Goal: Task Accomplishment & Management: Manage account settings

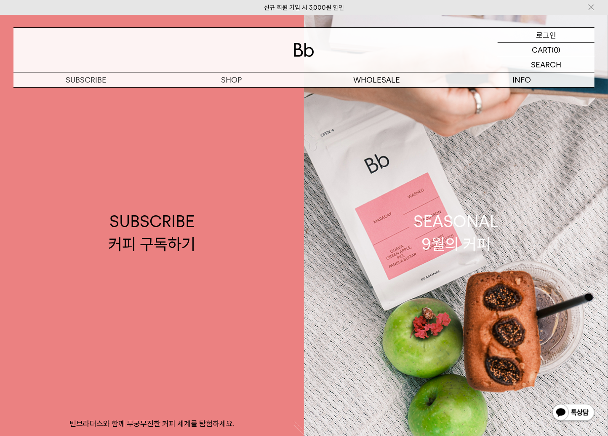
click at [542, 33] on p "로그인" at bounding box center [546, 35] width 20 height 14
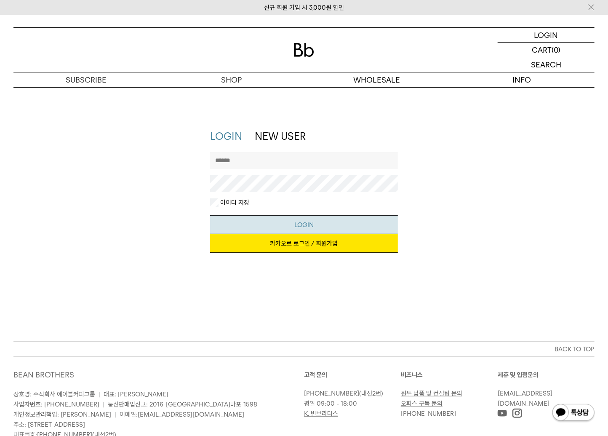
type input "**********"
click at [327, 221] on button "LOGIN" at bounding box center [304, 224] width 188 height 19
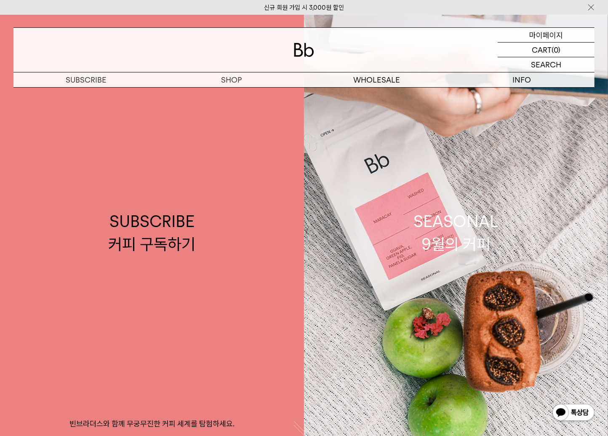
click at [553, 37] on p "마이페이지" at bounding box center [546, 35] width 34 height 14
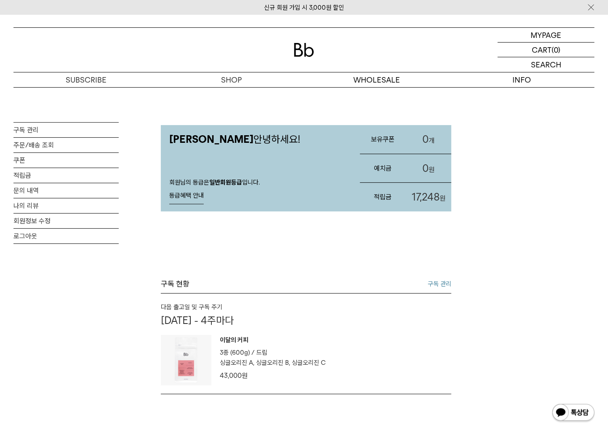
click at [232, 319] on p "10월 06일 - 4주마다" at bounding box center [306, 320] width 290 height 12
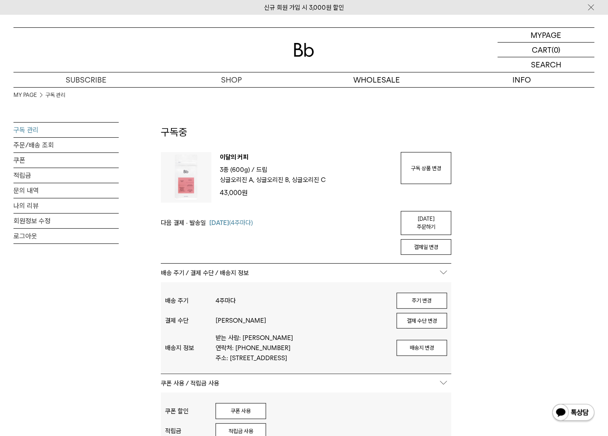
type input "**********"
click at [51, 141] on link "주문/배송 조회" at bounding box center [65, 145] width 105 height 15
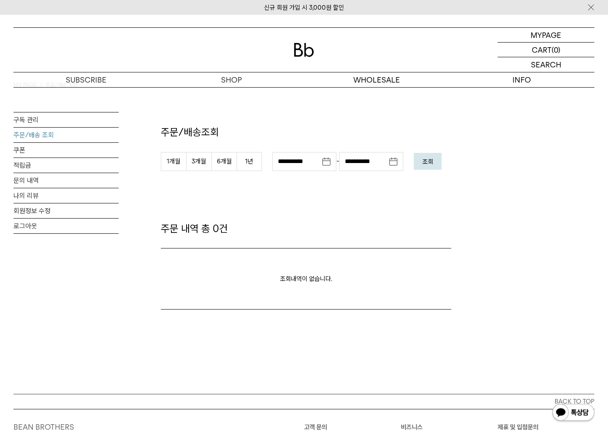
click at [428, 162] on em "조회" at bounding box center [427, 162] width 11 height 8
click at [30, 164] on link "적립금" at bounding box center [65, 165] width 105 height 15
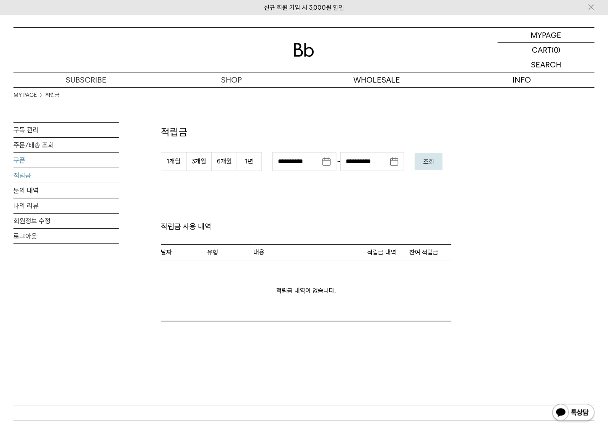
click at [21, 154] on link "쿠폰" at bounding box center [65, 160] width 105 height 15
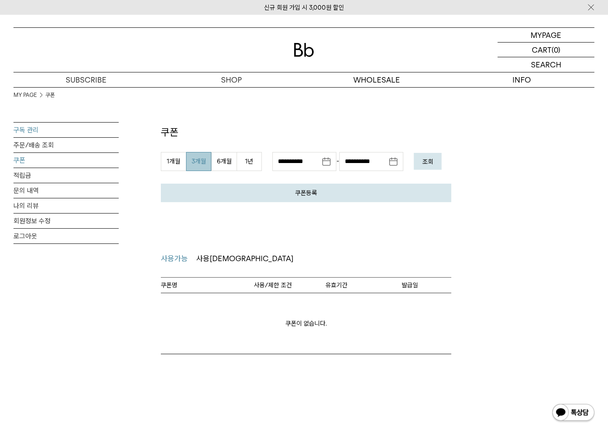
click at [34, 130] on link "구독 관리" at bounding box center [65, 129] width 105 height 15
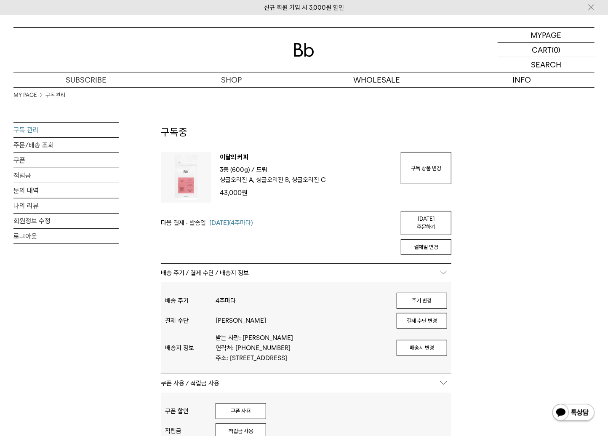
type input "**********"
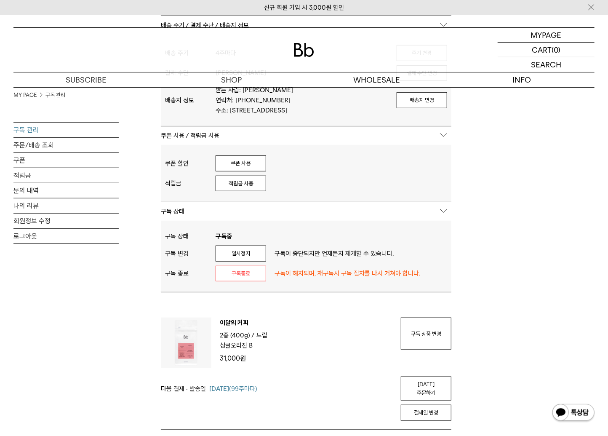
scroll to position [246, 0]
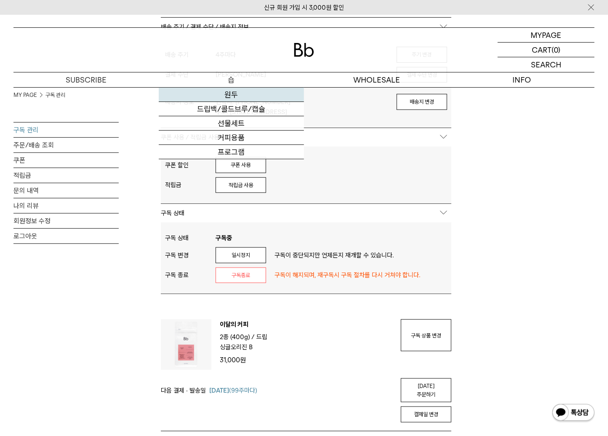
click at [230, 97] on link "원두" at bounding box center [231, 95] width 145 height 14
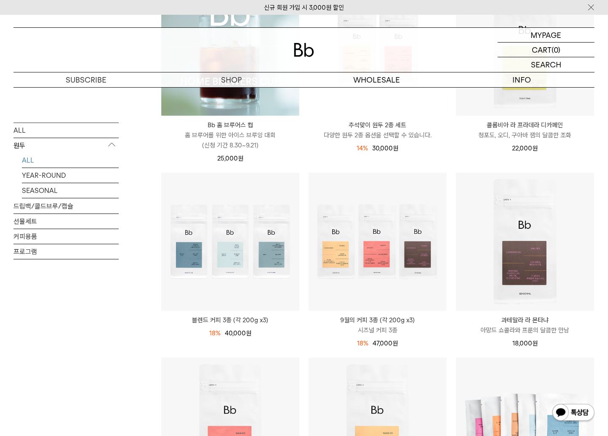
scroll to position [202, 0]
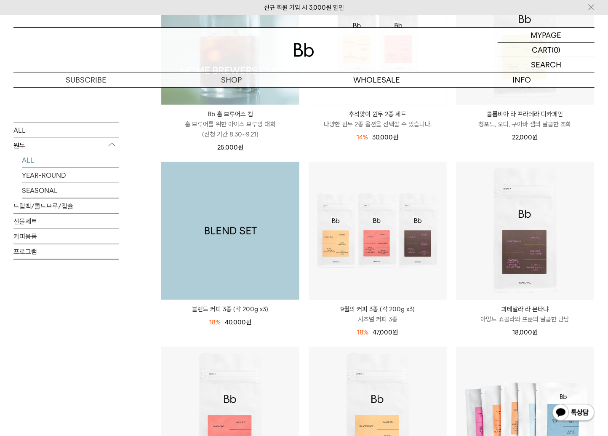
click at [257, 255] on img at bounding box center [230, 231] width 138 height 138
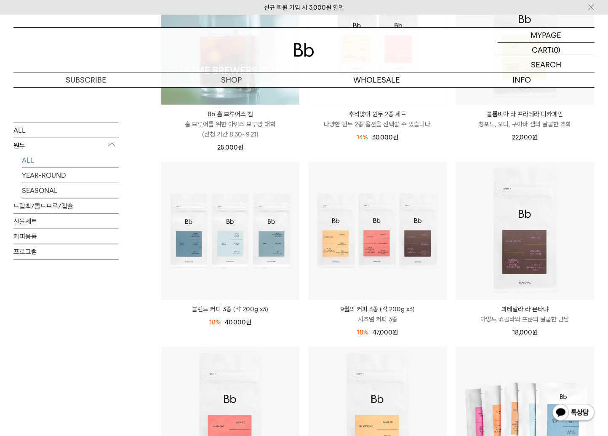
click at [377, 114] on p "추석맞이 원두 2종 세트" at bounding box center [377, 114] width 138 height 10
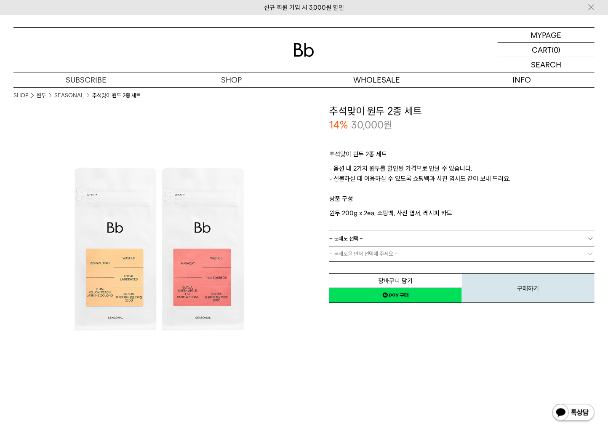
click at [576, 238] on link "= 분쇄도 선택 =" at bounding box center [461, 238] width 265 height 15
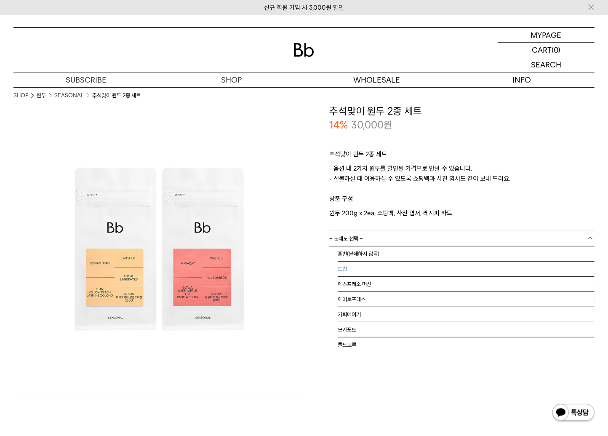
click at [344, 266] on li "드립" at bounding box center [466, 268] width 257 height 15
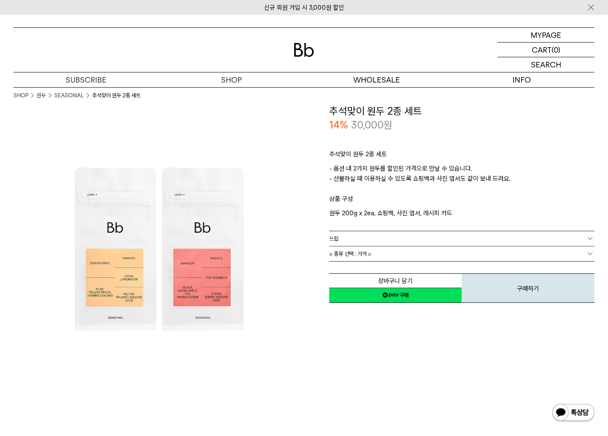
click at [373, 252] on link "= 종류 선택 : 가격 =" at bounding box center [461, 253] width 265 height 15
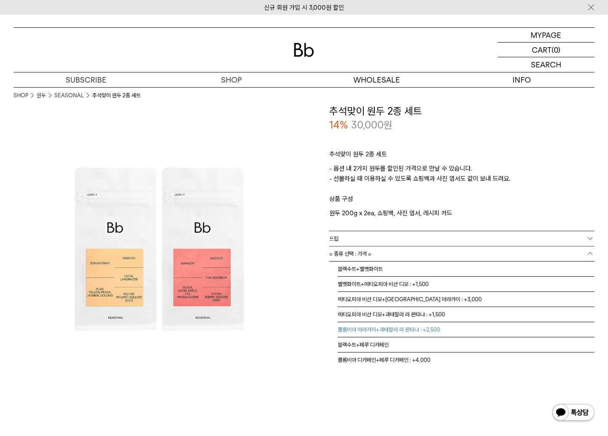
click at [374, 326] on li "콜롬비아 마라카이+과테말라 라 몬타냐 : +2,500" at bounding box center [466, 329] width 257 height 15
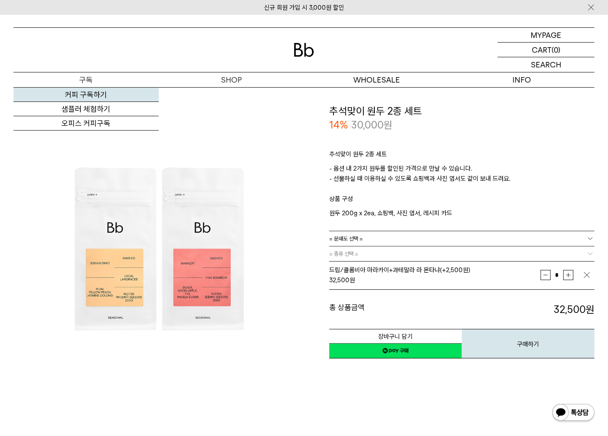
click at [91, 93] on link "커피 구독하기" at bounding box center [85, 95] width 145 height 14
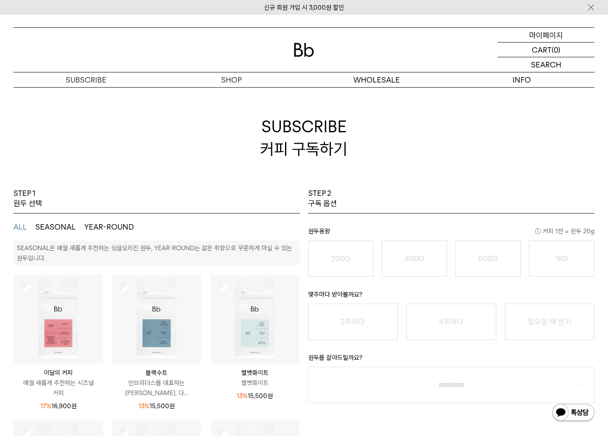
click at [545, 34] on p "마이페이지" at bounding box center [546, 35] width 34 height 14
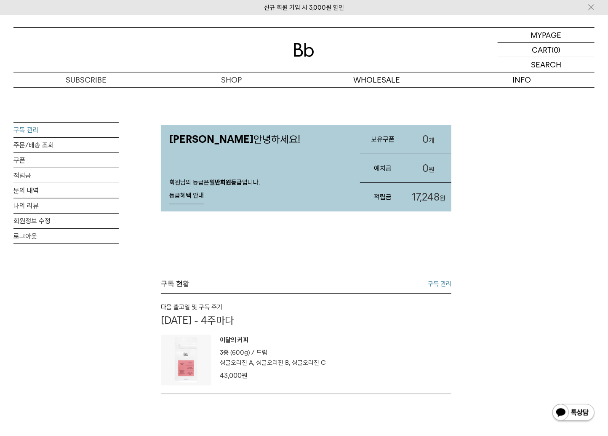
click at [34, 129] on link "구독 관리" at bounding box center [65, 129] width 105 height 15
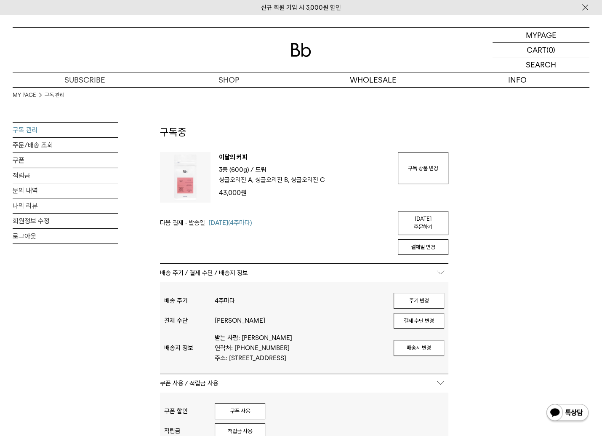
type input "**********"
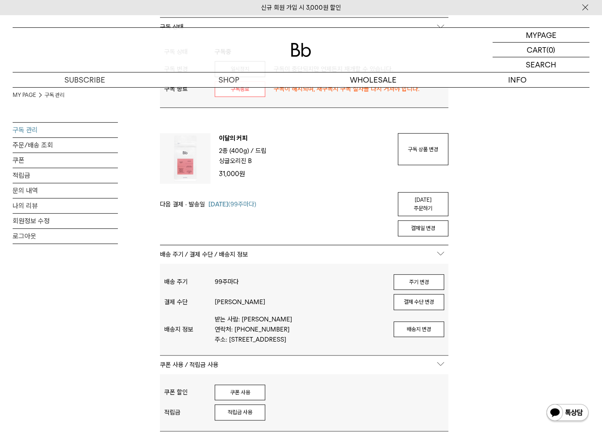
scroll to position [449, 0]
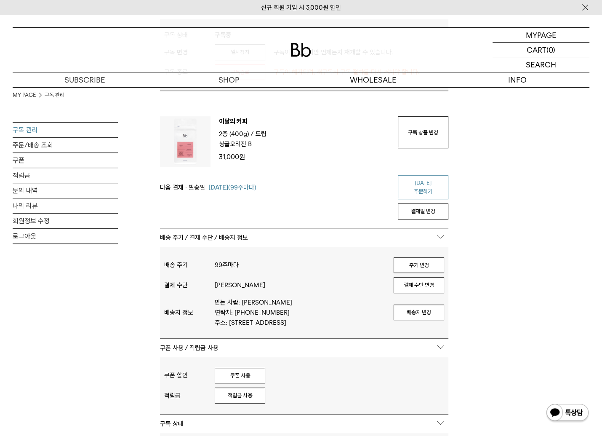
drag, startPoint x: 424, startPoint y: 182, endPoint x: 340, endPoint y: 48, distance: 158.5
click at [424, 182] on link "[DATE] 주문하기" at bounding box center [423, 187] width 51 height 24
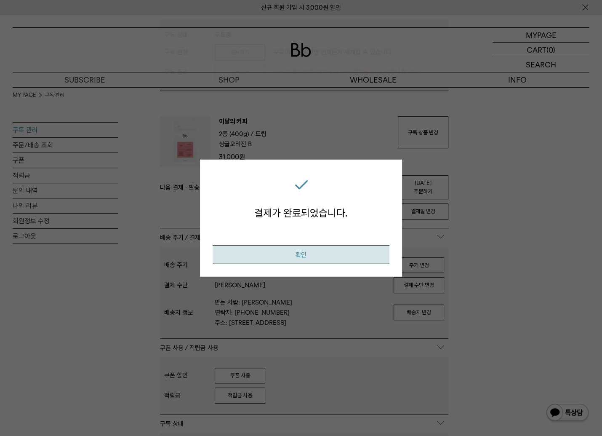
click at [353, 253] on button "확인" at bounding box center [301, 254] width 177 height 19
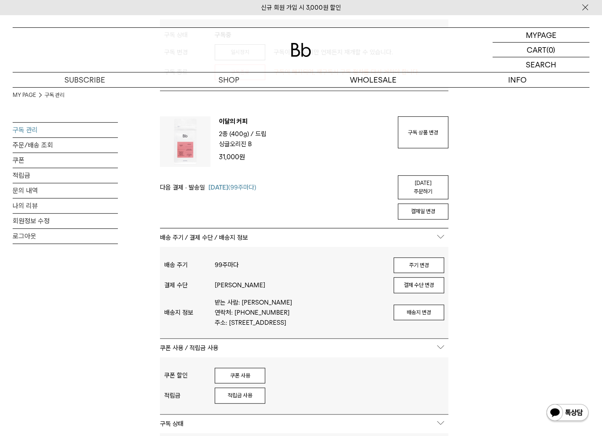
type input "**********"
click at [517, 197] on div "MY PAGE 구독 관리 구독 관리 주문/배송 조회 쿠폰 적립금 문의 내역 나의 리뷰 회원정보 수정 로그아웃 구독중 구독 번호 : 55329 …" at bounding box center [301, 147] width 577 height 1018
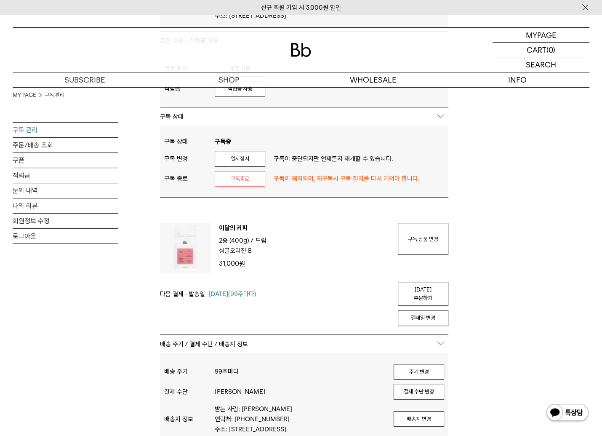
scroll to position [341, 0]
